Goal: Task Accomplishment & Management: Use online tool/utility

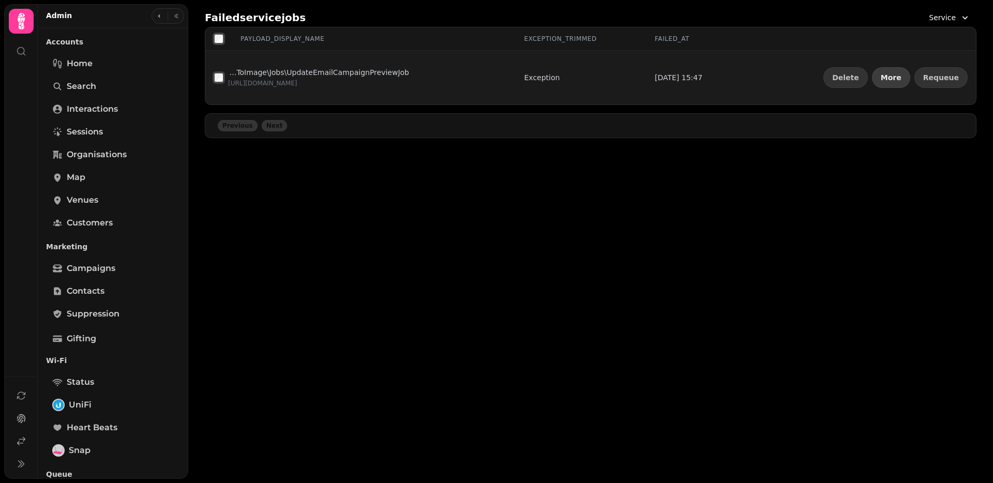
click at [900, 77] on span "More" at bounding box center [891, 77] width 21 height 7
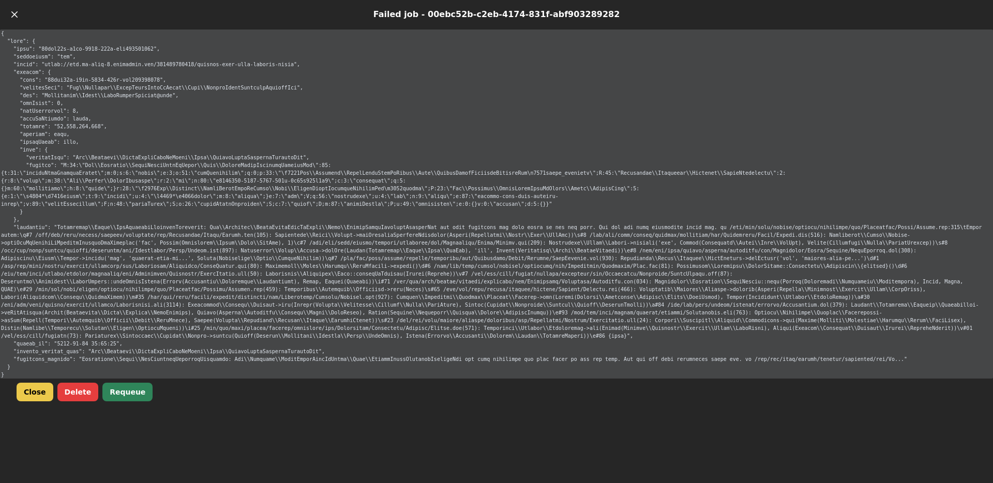
click at [113, 394] on button "Requeue" at bounding box center [127, 392] width 50 height 19
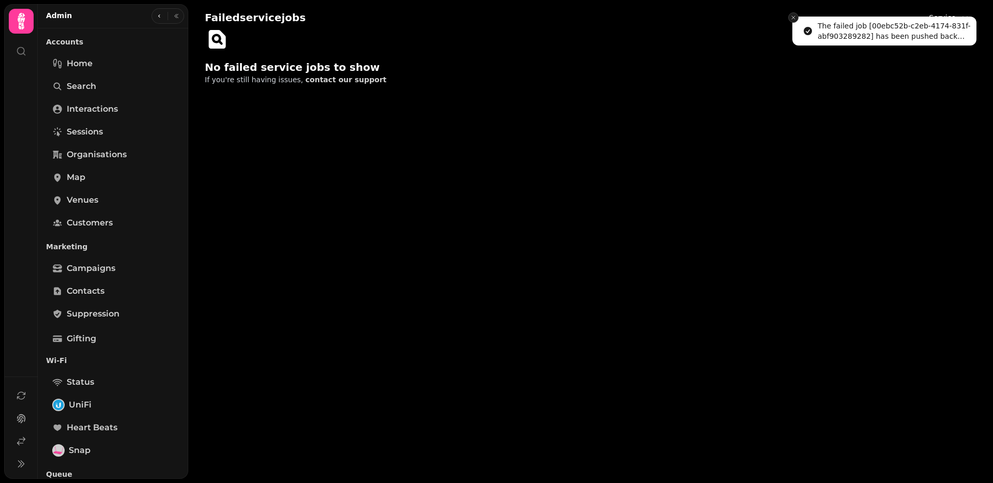
click at [795, 16] on icon "Close toast" at bounding box center [793, 17] width 6 height 6
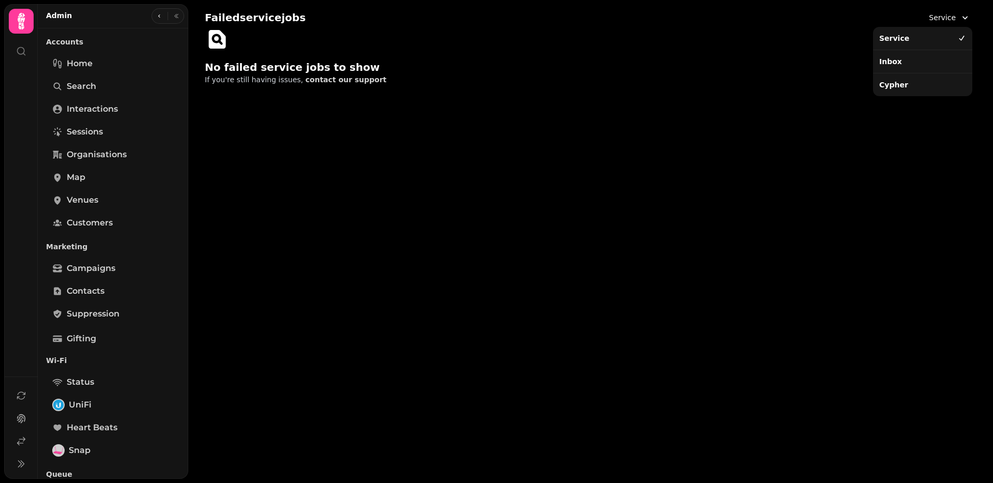
click at [944, 18] on span "Service" at bounding box center [942, 17] width 27 height 10
click at [915, 59] on div "Inbox" at bounding box center [922, 61] width 95 height 19
click at [953, 16] on span "Inbox" at bounding box center [946, 17] width 20 height 10
click at [900, 89] on div "Cypher" at bounding box center [922, 84] width 95 height 19
click at [954, 21] on span "Service" at bounding box center [942, 17] width 27 height 10
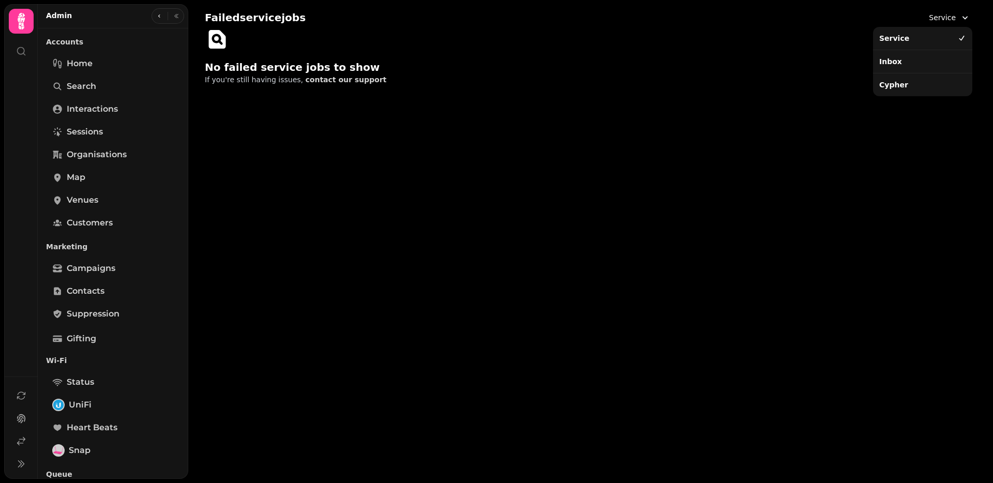
click at [934, 62] on div "Inbox" at bounding box center [922, 61] width 95 height 19
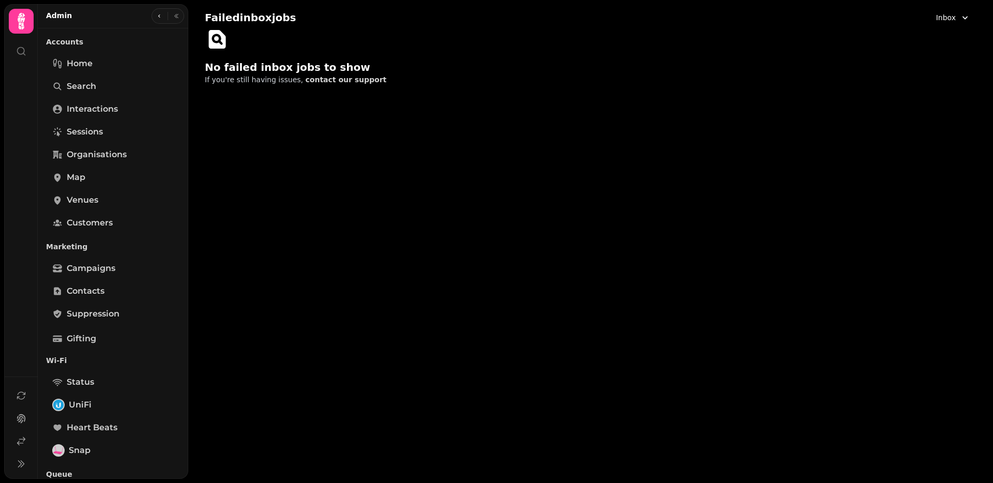
click at [951, 18] on span "Inbox" at bounding box center [946, 17] width 20 height 10
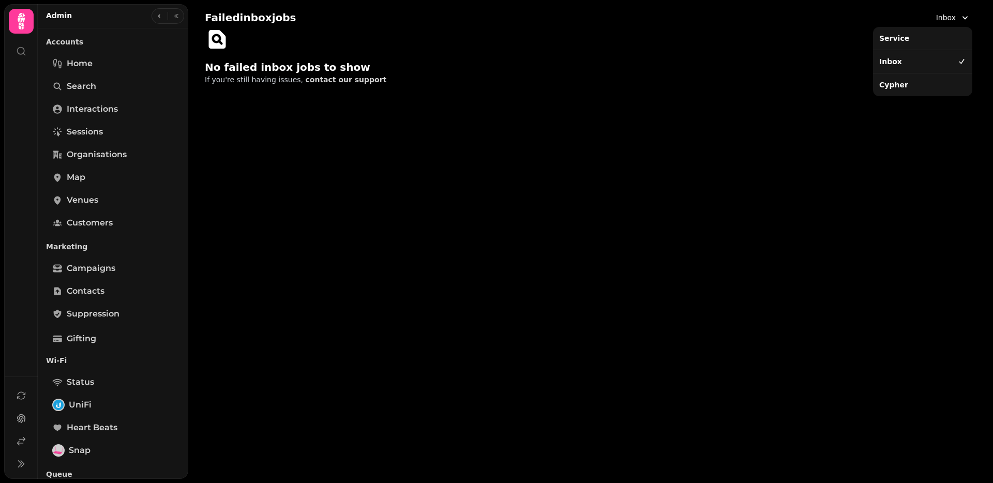
click at [923, 80] on div "Cypher" at bounding box center [922, 84] width 95 height 19
